Goal: Information Seeking & Learning: Find specific fact

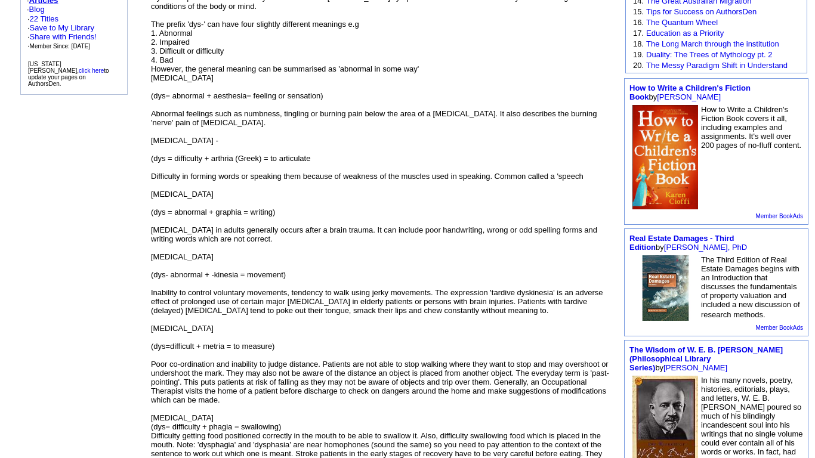
scroll to position [318, 0]
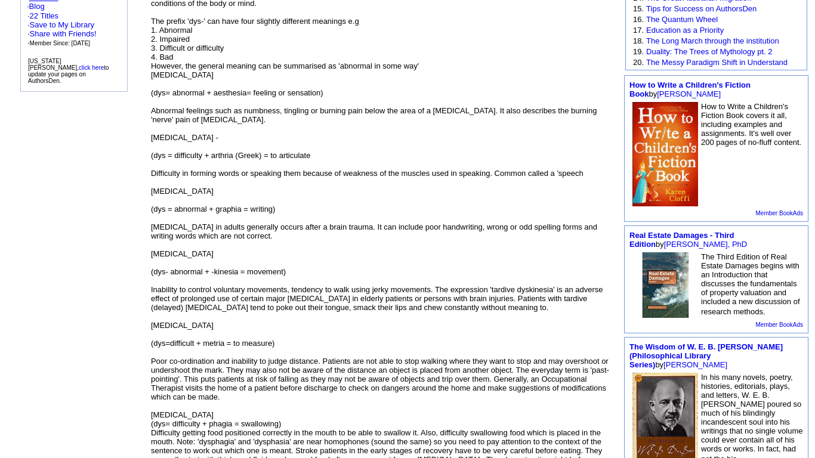
click at [162, 142] on div "[MEDICAL_DATA] -" at bounding box center [382, 137] width 463 height 9
copy div "[MEDICAL_DATA]"
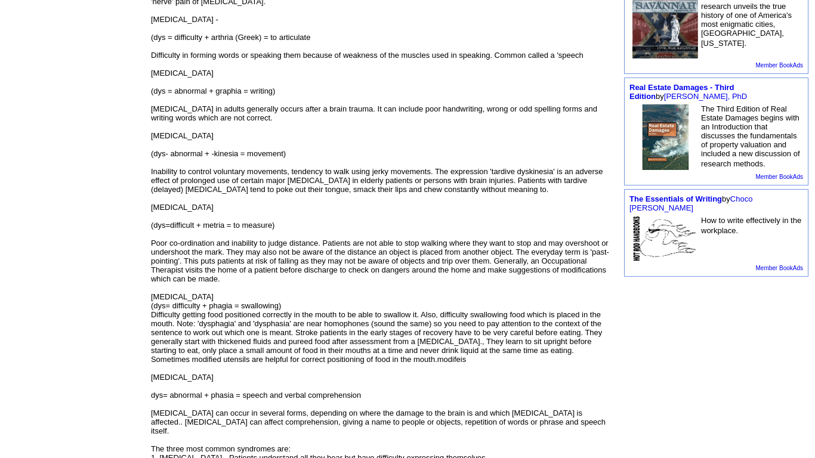
scroll to position [439, 0]
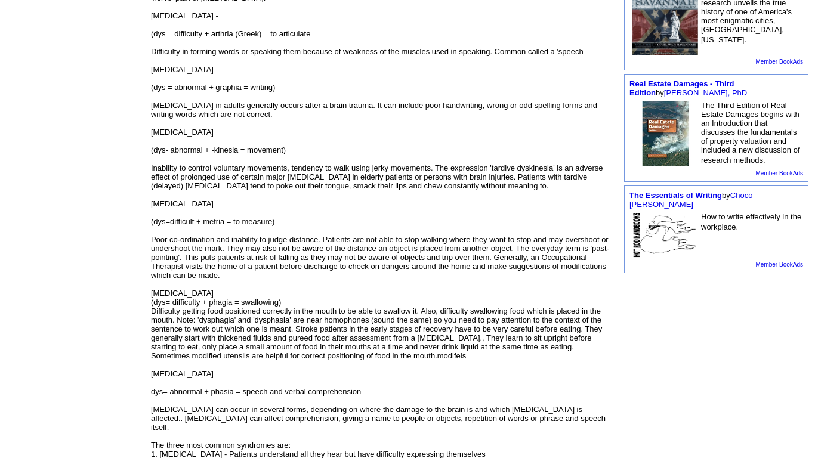
click at [168, 137] on div "[MEDICAL_DATA]" at bounding box center [382, 132] width 463 height 9
copy div "[MEDICAL_DATA]"
